Goal: Task Accomplishment & Management: Use online tool/utility

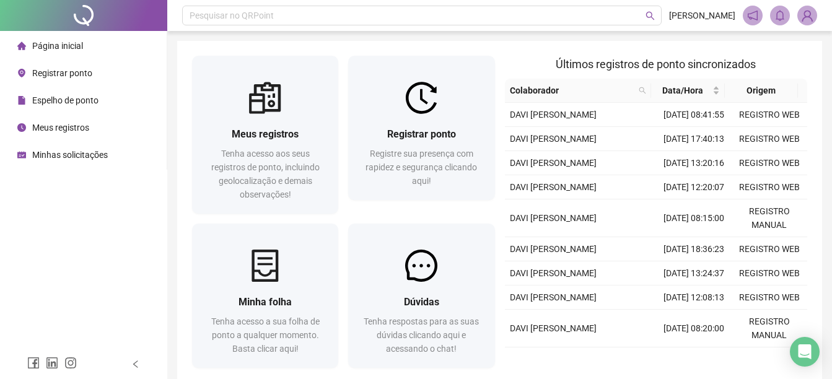
click at [69, 72] on span "Registrar ponto" at bounding box center [62, 73] width 60 height 10
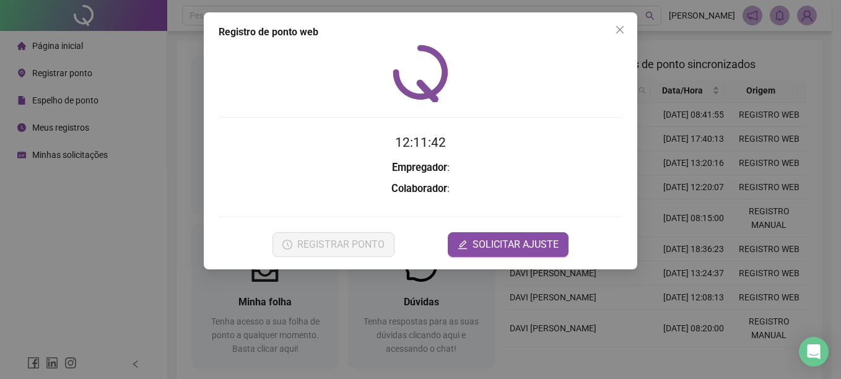
click at [663, 157] on div "Registro de ponto web 12:11:42 Empregador : Colaborador : REGISTRAR PONTO SOLIC…" at bounding box center [420, 189] width 841 height 379
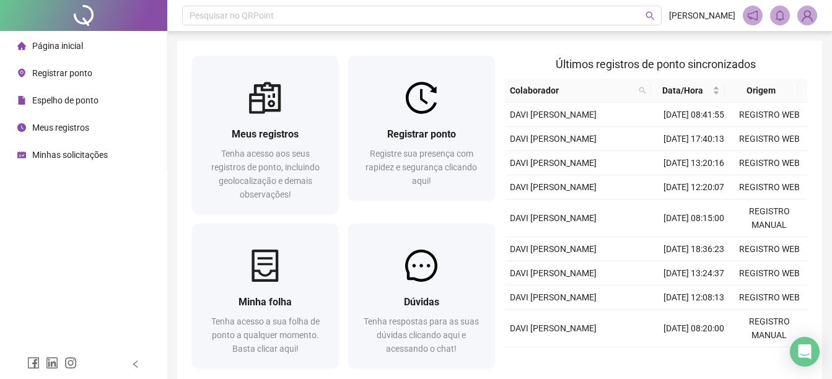
click at [30, 79] on div "Registrar ponto" at bounding box center [54, 73] width 75 height 25
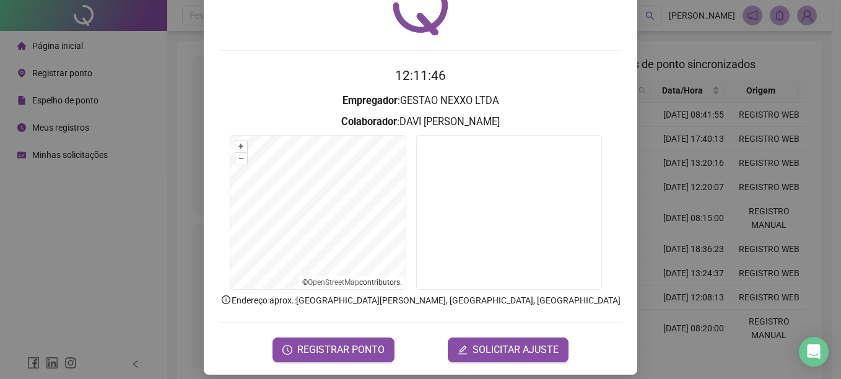
scroll to position [77, 0]
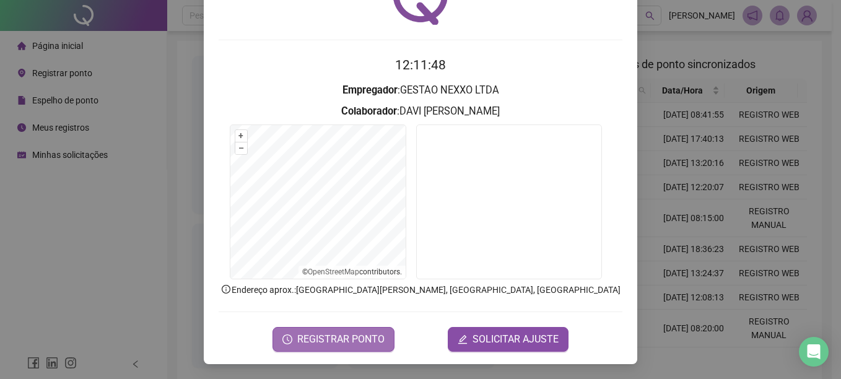
click at [360, 339] on span "REGISTRAR PONTO" at bounding box center [340, 339] width 87 height 15
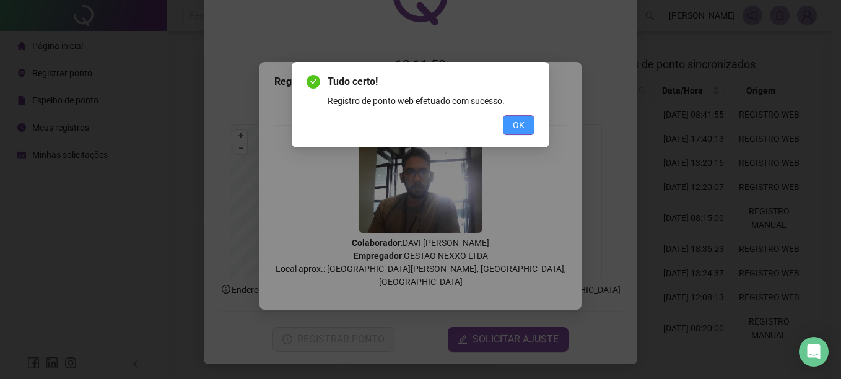
click at [519, 129] on span "OK" at bounding box center [519, 125] width 12 height 14
